Goal: Task Accomplishment & Management: Manage account settings

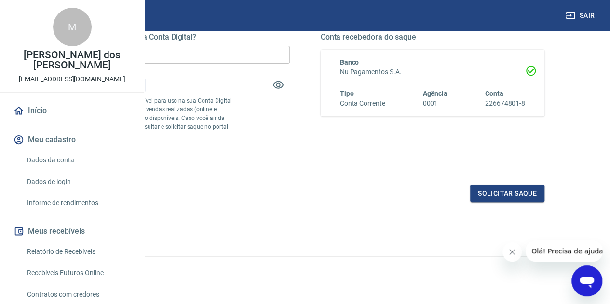
scroll to position [189, 0]
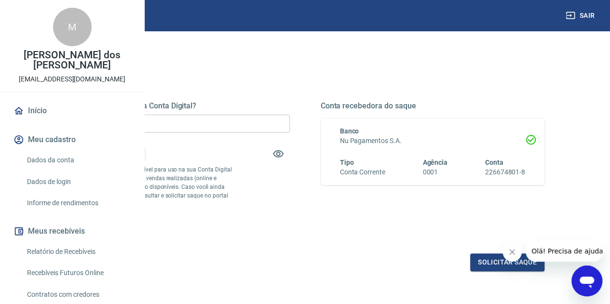
scroll to position [93, 0]
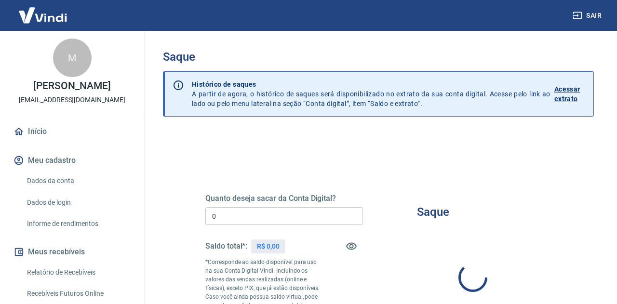
type input "R$ 0,00"
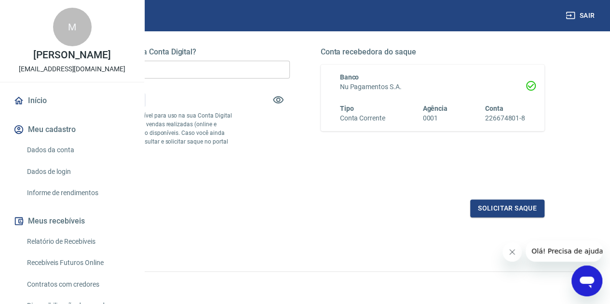
scroll to position [189, 0]
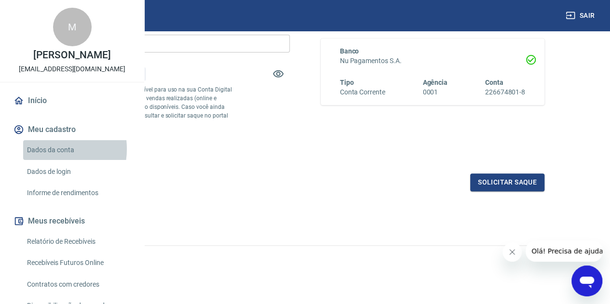
click at [44, 160] on link "Dados da conta" at bounding box center [77, 150] width 109 height 20
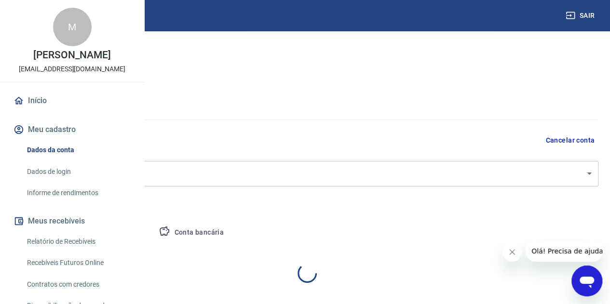
select select "SP"
select select "business"
